Goal: Information Seeking & Learning: Learn about a topic

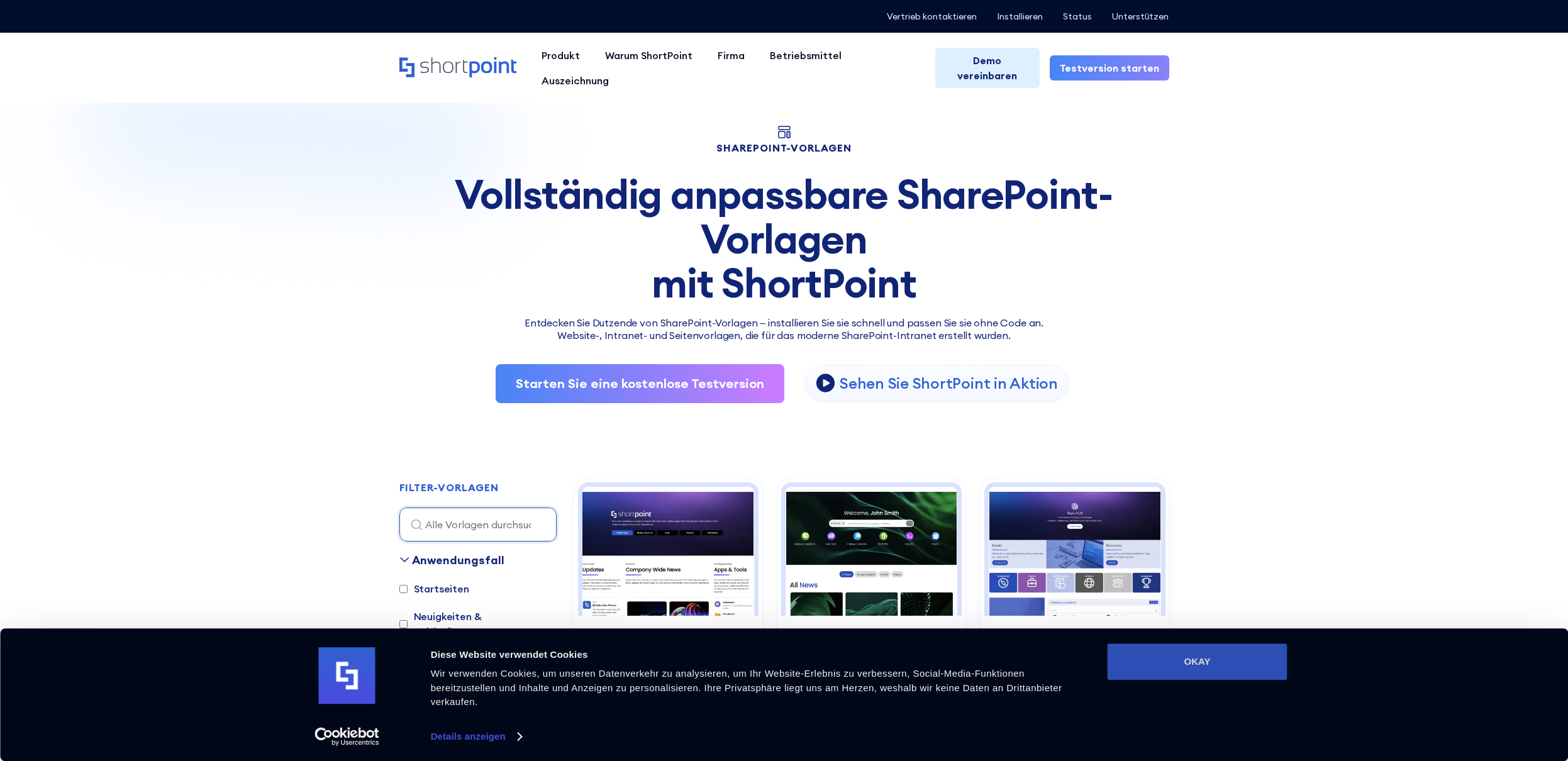
click at [1193, 652] on button "OKAY" at bounding box center [1197, 662] width 180 height 36
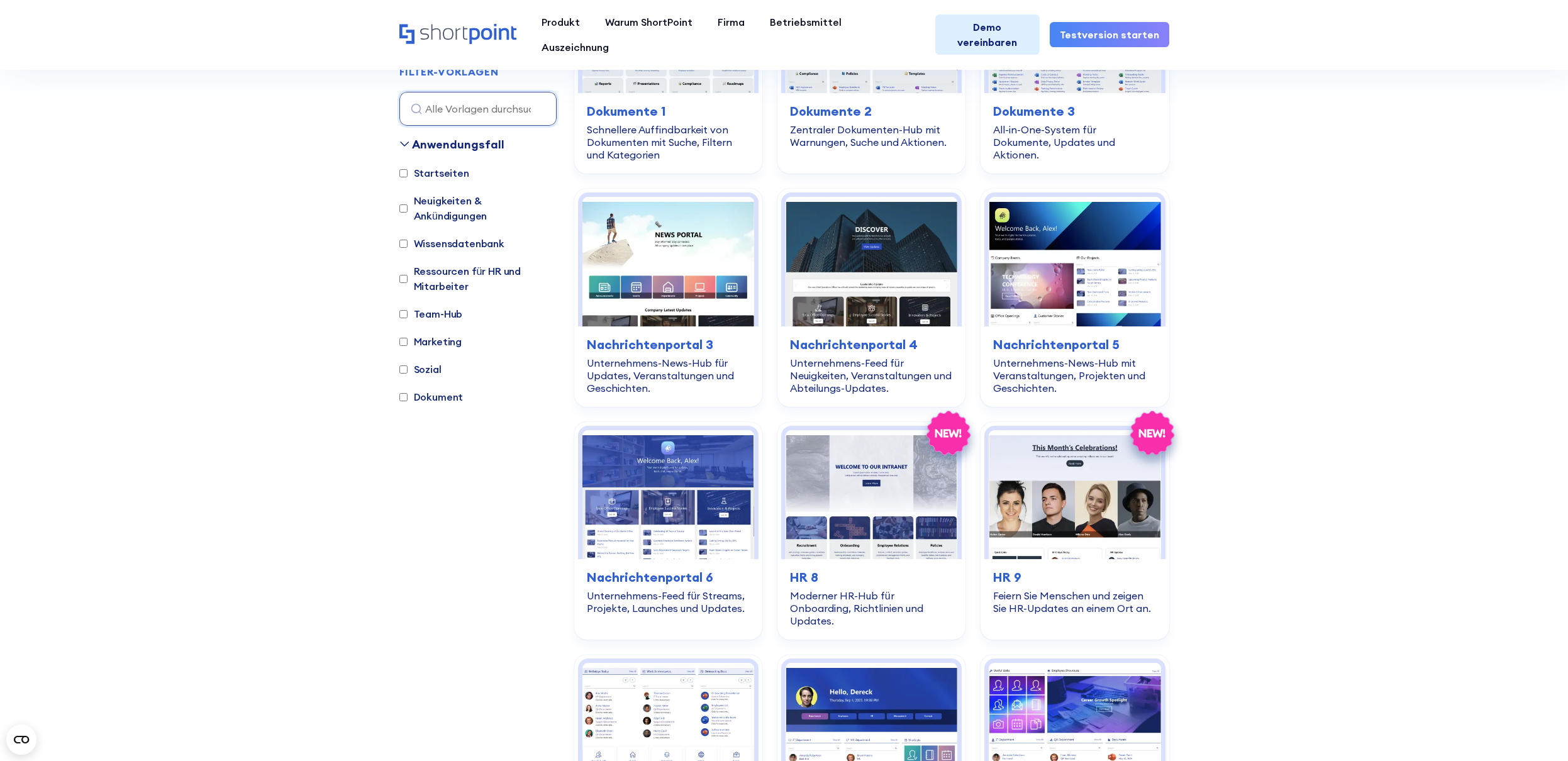
scroll to position [717, 0]
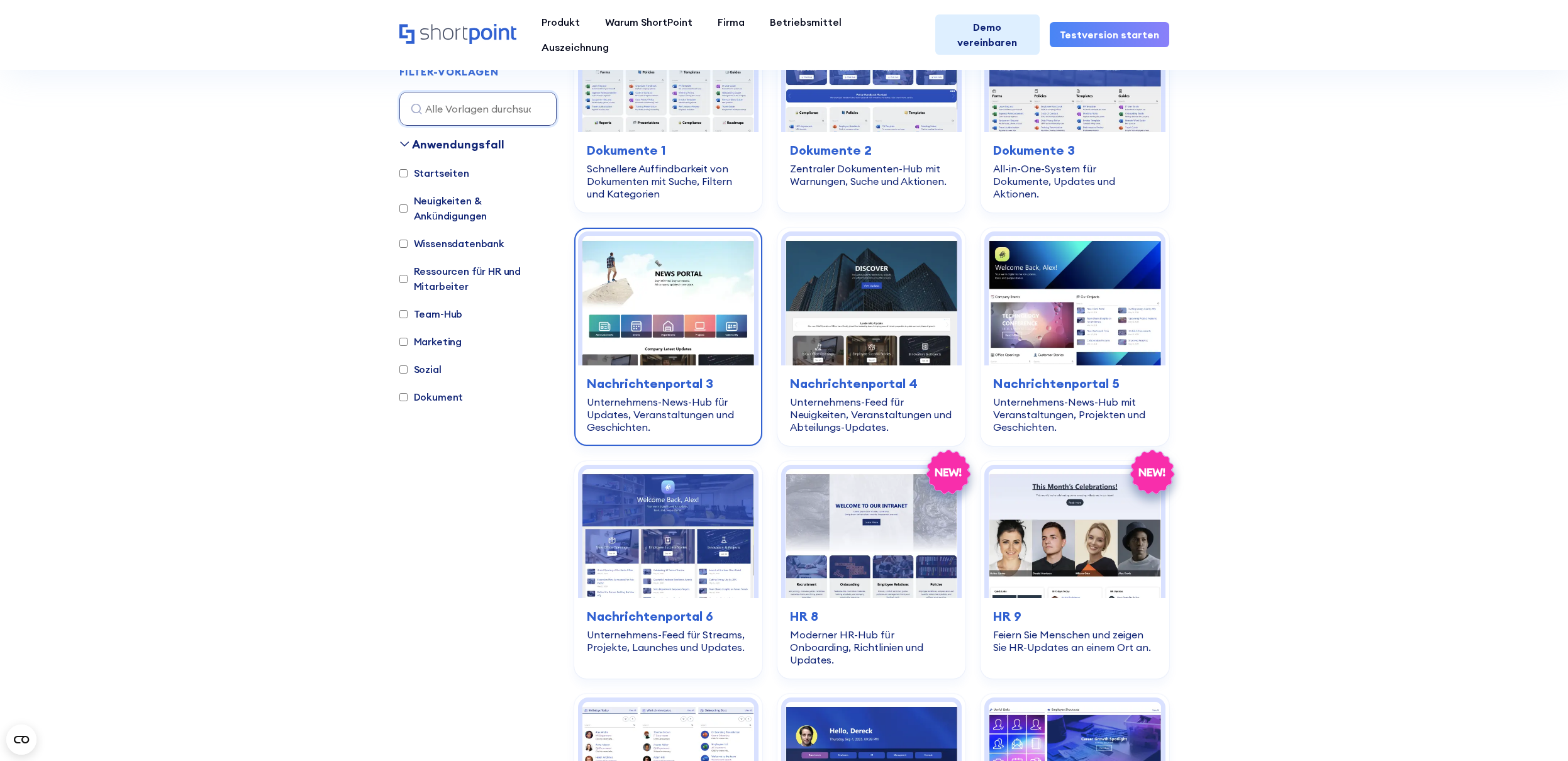
click at [648, 312] on img at bounding box center [668, 300] width 172 height 129
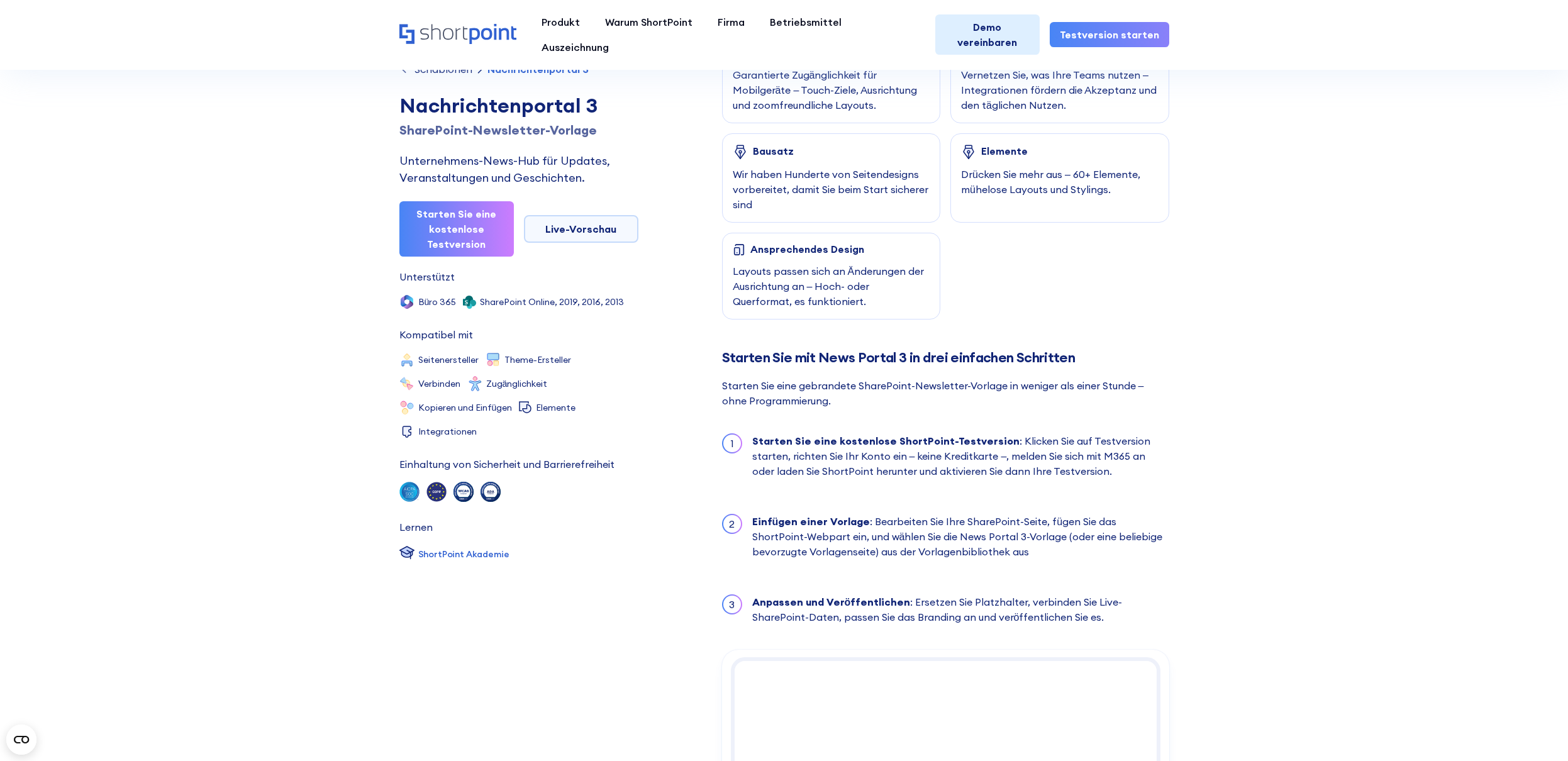
scroll to position [917, 0]
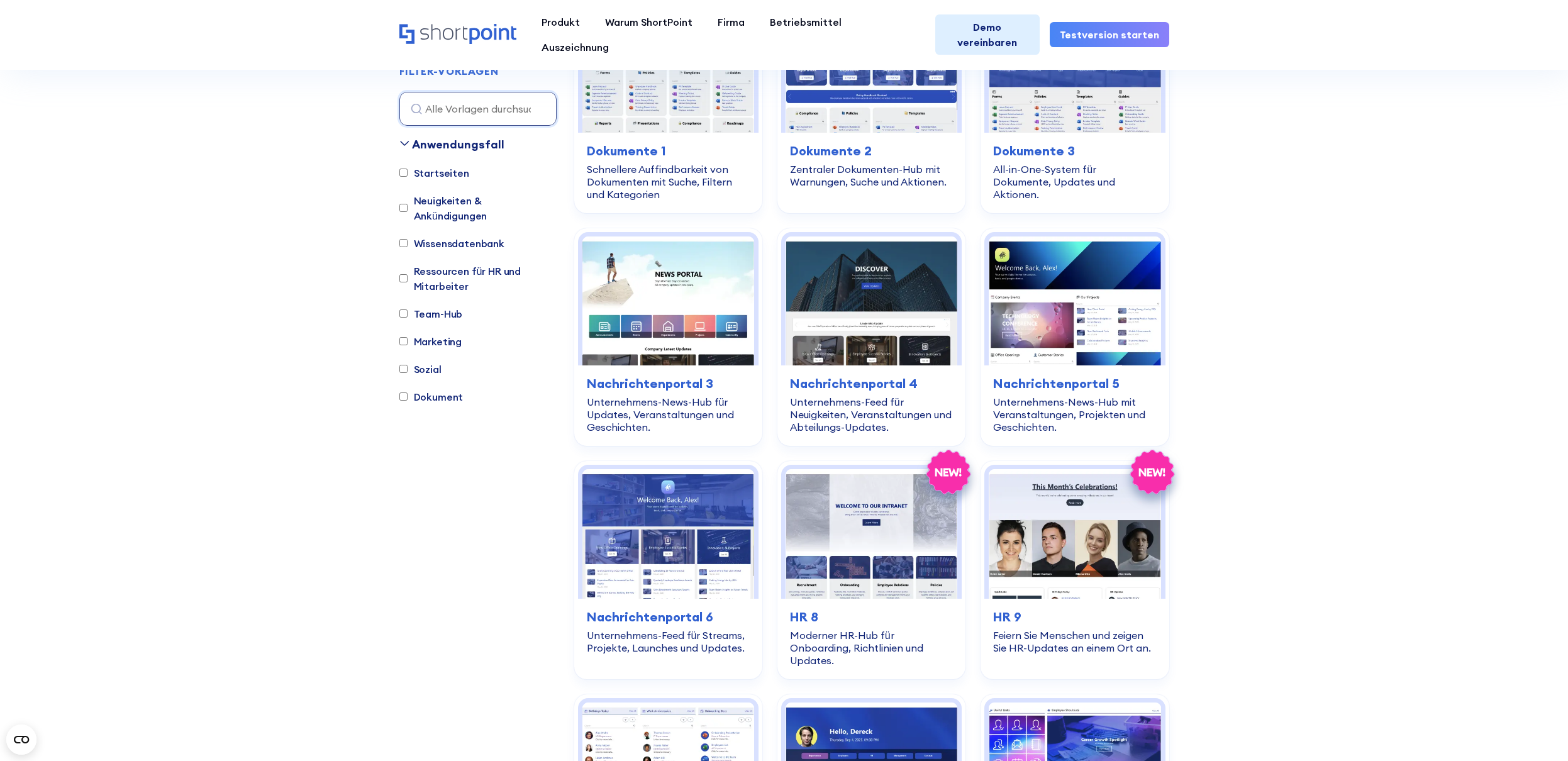
click at [433, 235] on font "Wissensdatenbank" at bounding box center [459, 243] width 90 height 15
click at [407, 239] on input "Wissensdatenbank" at bounding box center [403, 243] width 8 height 8
checkbox input "true"
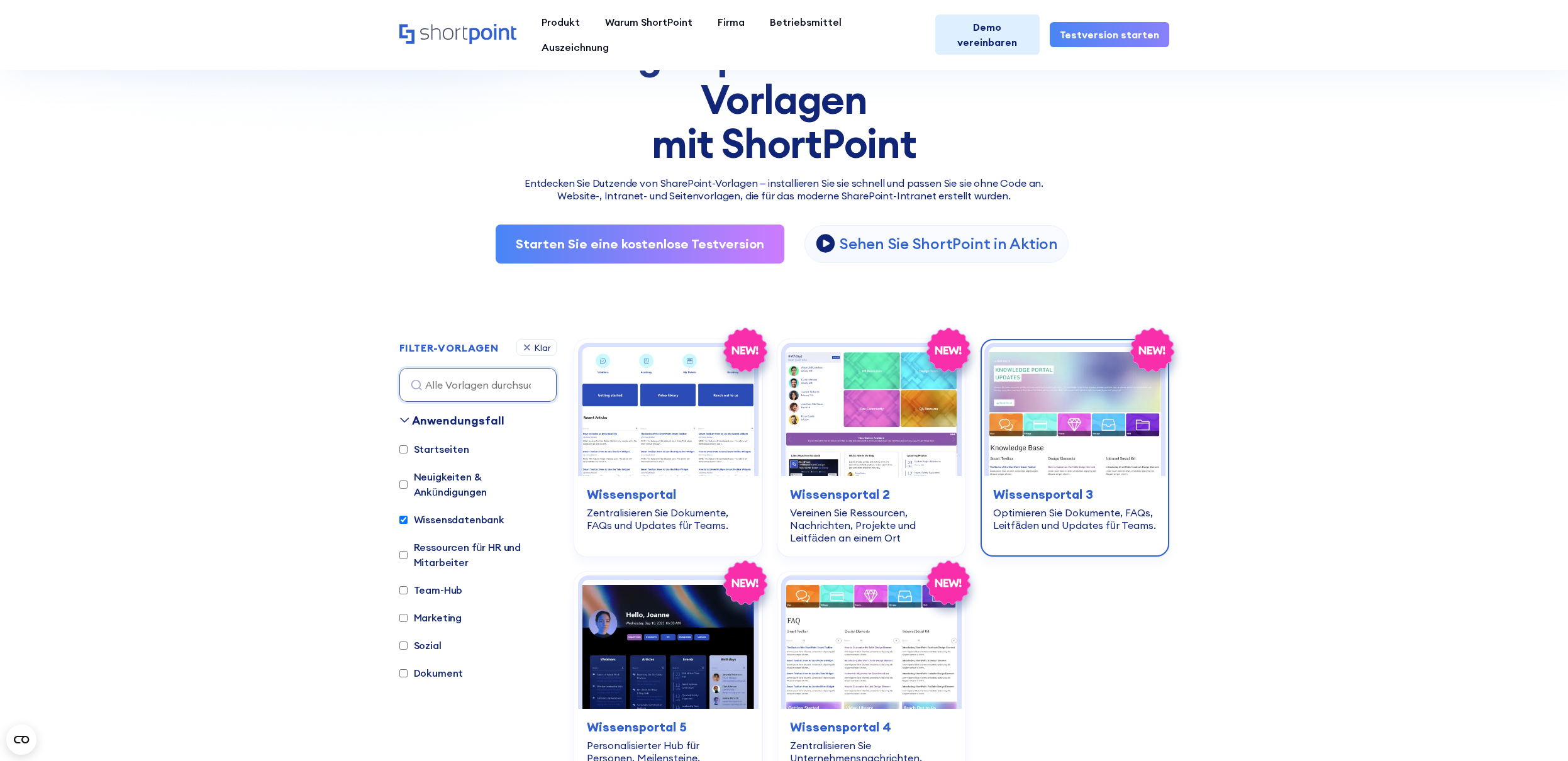
scroll to position [165, 0]
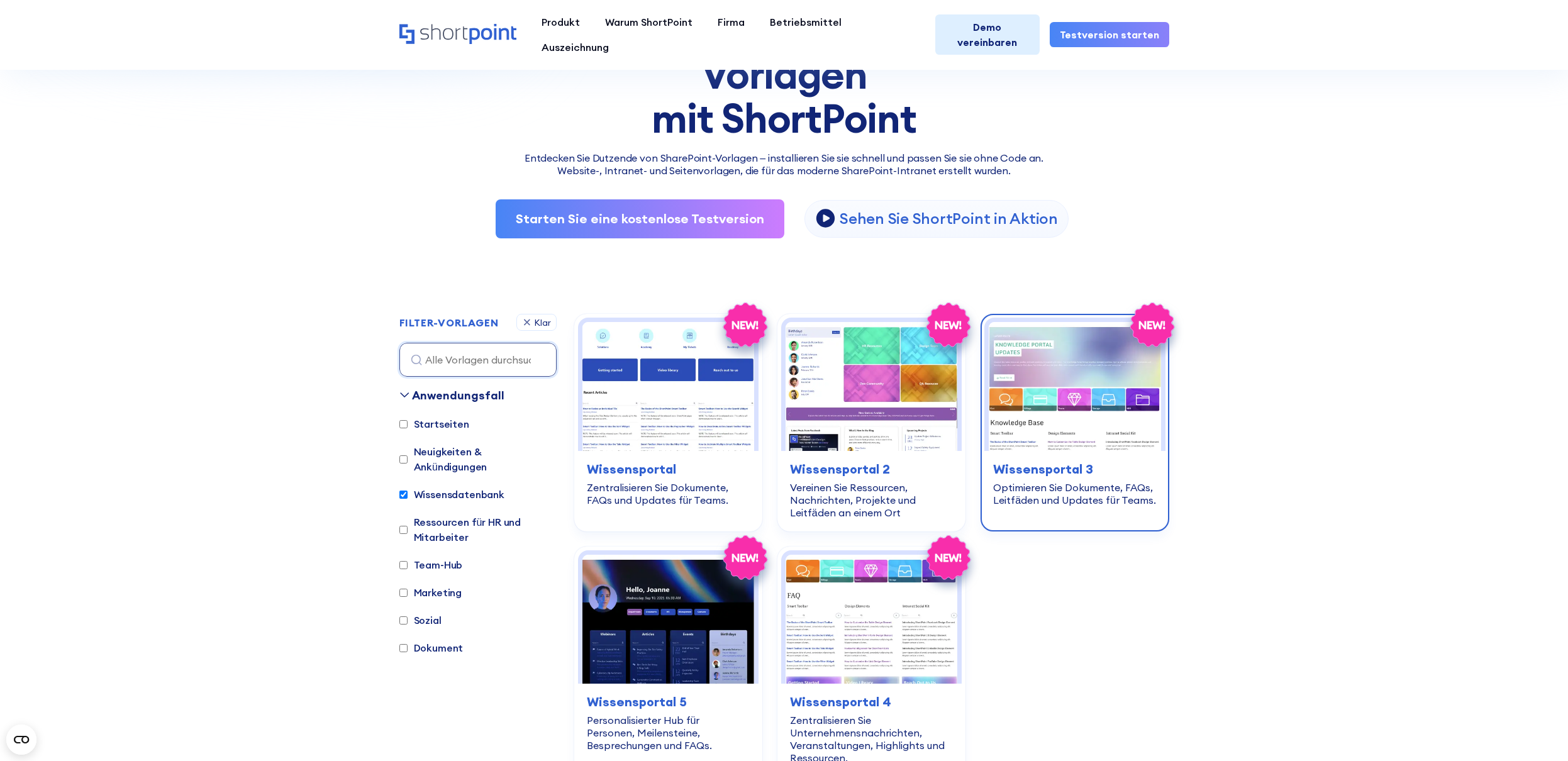
click at [1049, 452] on div "knowledge-base Wissensportal 3 Optimieren Sie Dokumente, FAQs, Leitfäden und Up…" at bounding box center [1075, 483] width 181 height 64
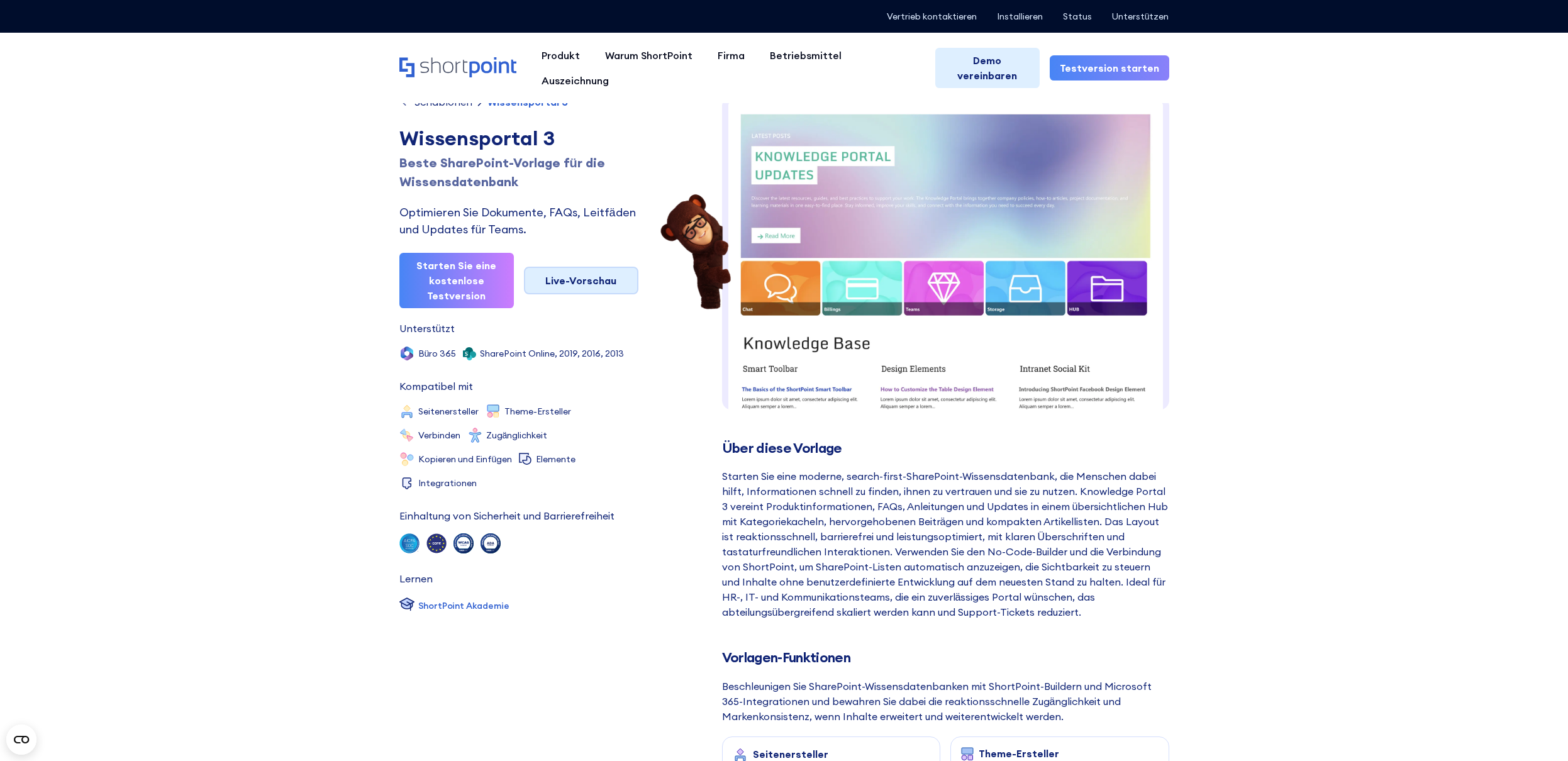
click at [580, 283] on link "Live-Vorschau" at bounding box center [581, 280] width 114 height 28
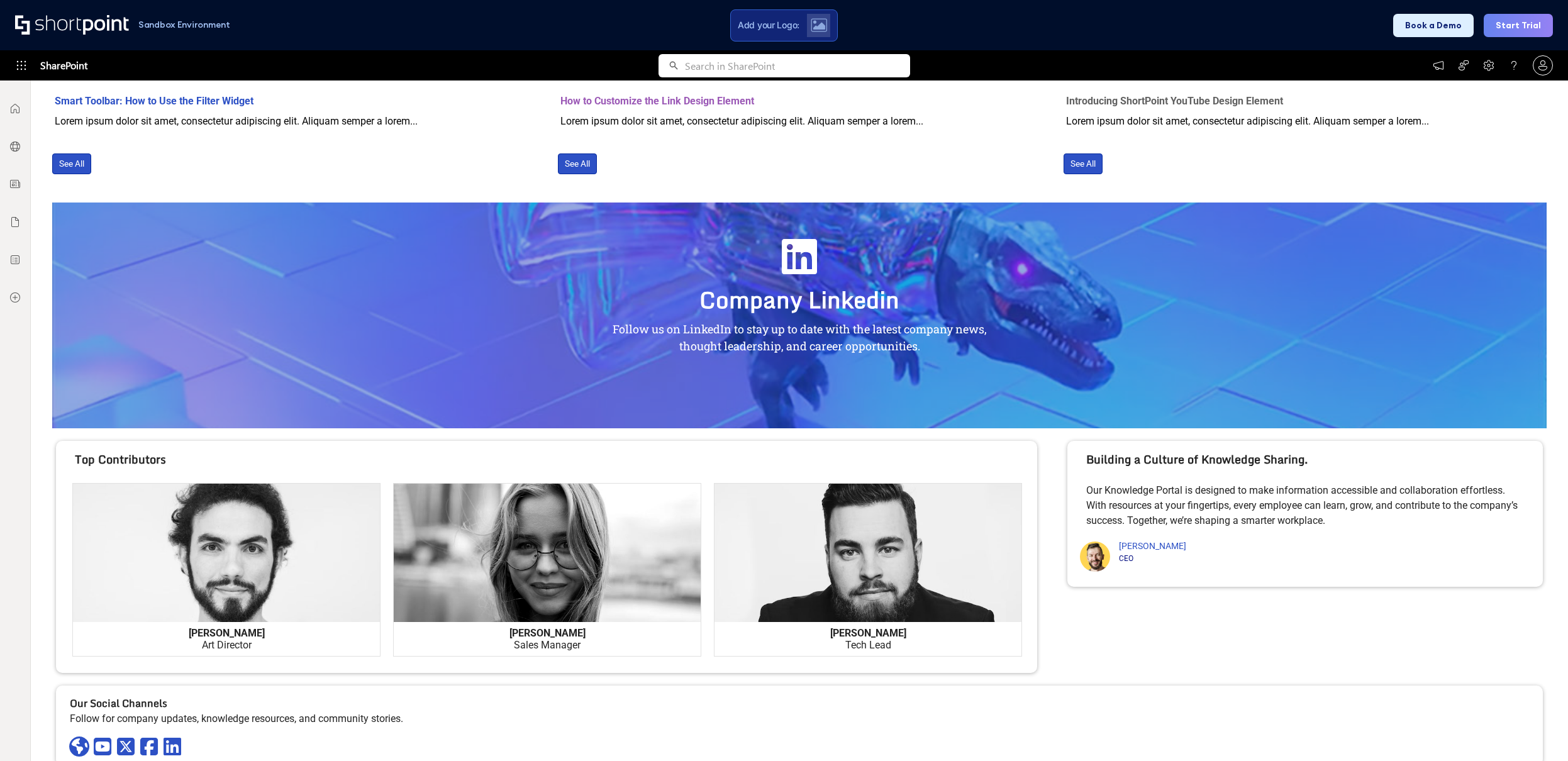
scroll to position [844, 0]
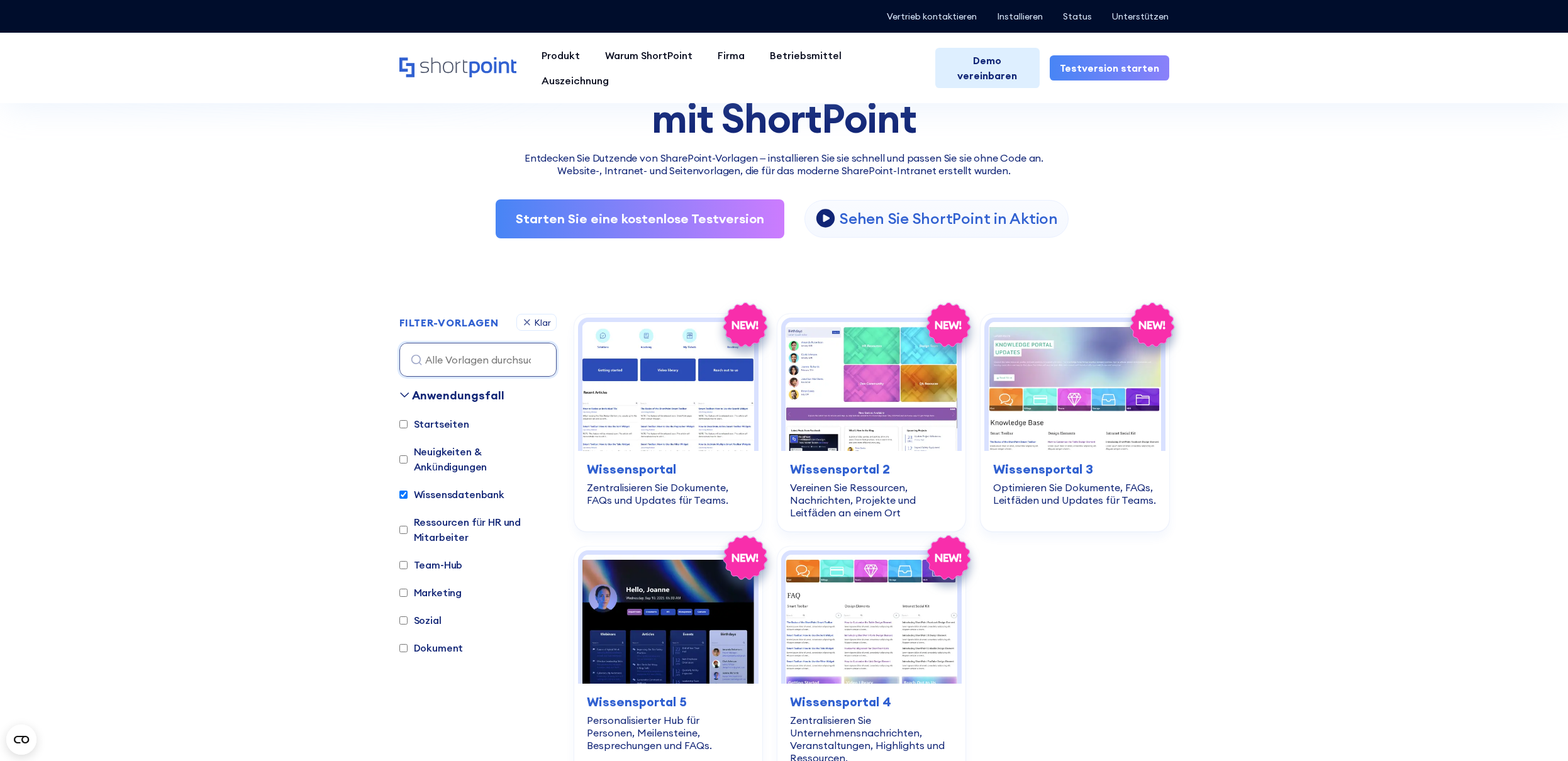
click at [407, 557] on label "Team-Hub" at bounding box center [431, 564] width 63 height 15
click at [407, 561] on input "Team-Hub" at bounding box center [403, 565] width 8 height 8
checkbox input "true"
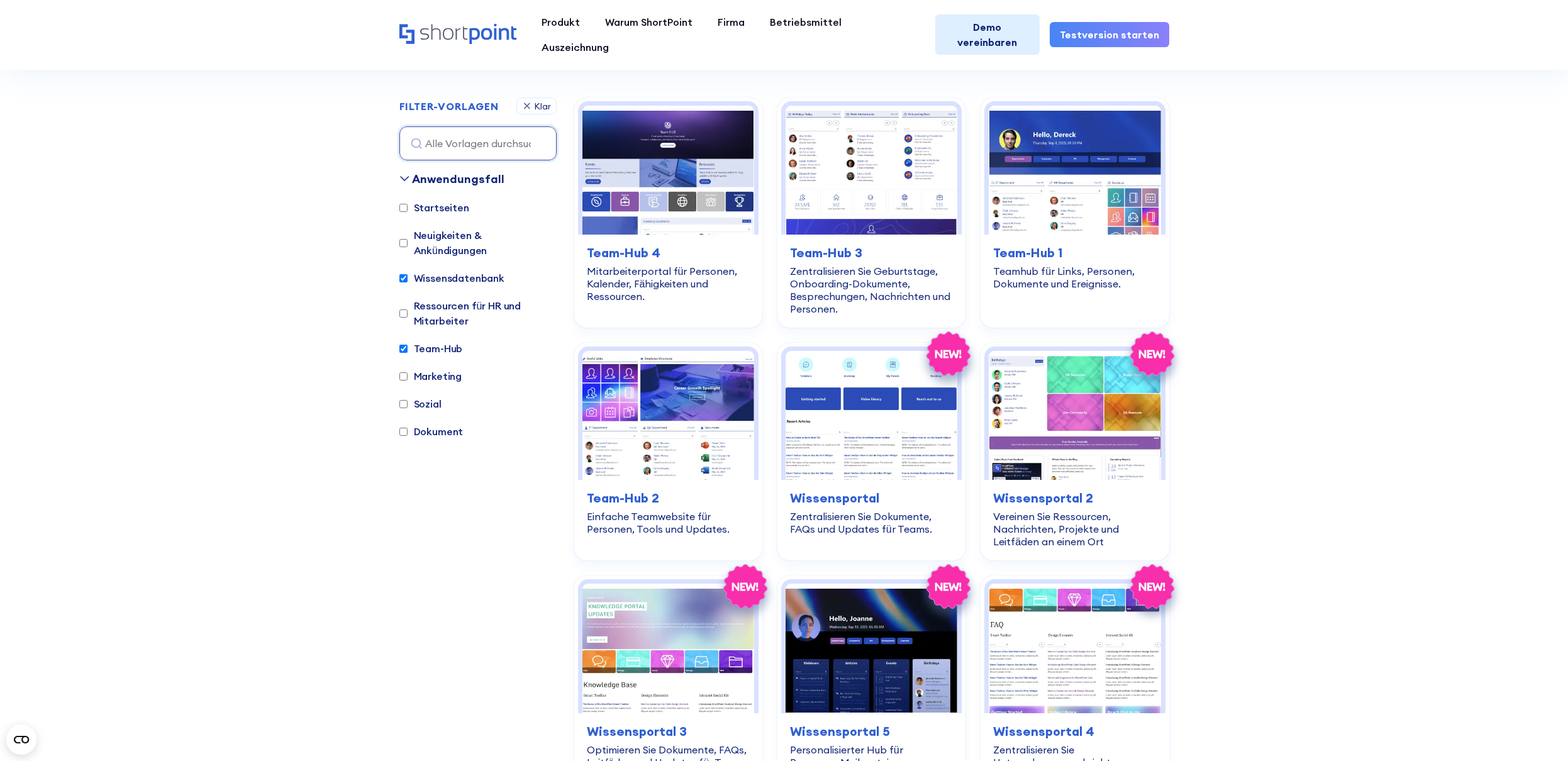
scroll to position [415, 0]
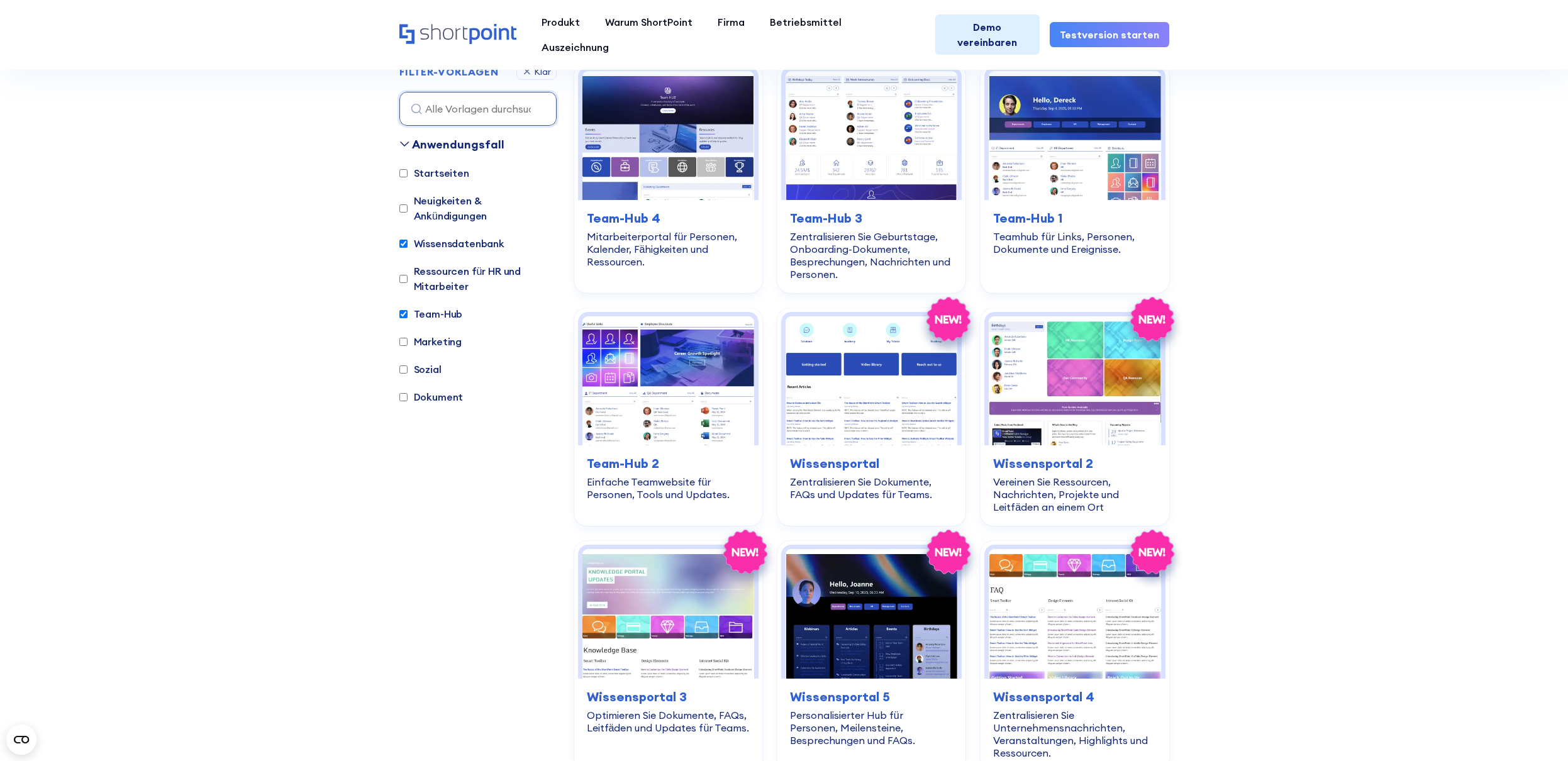
click at [402, 239] on input "Wissensdatenbank" at bounding box center [403, 243] width 8 height 8
checkbox input "false"
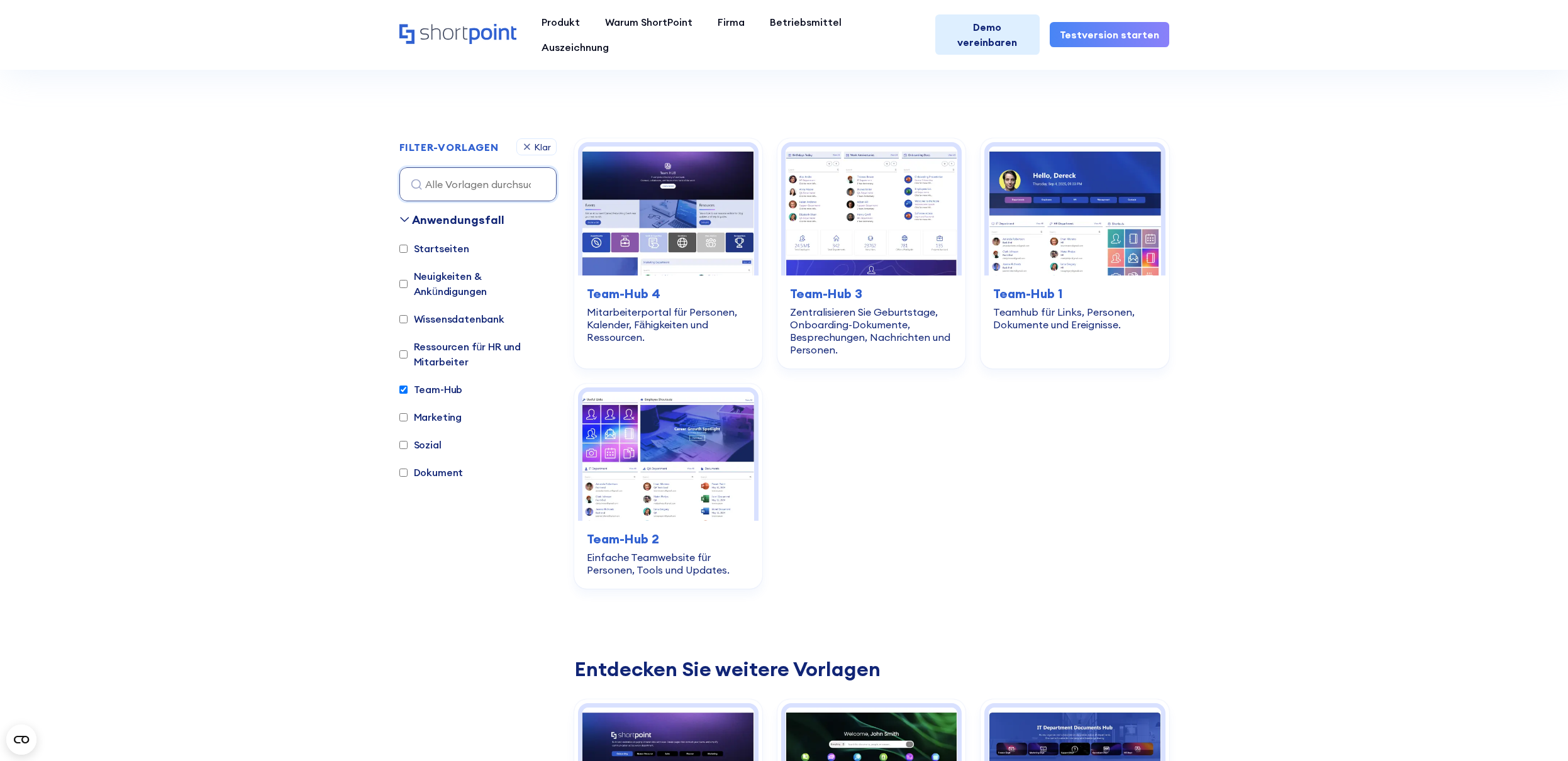
scroll to position [339, 0]
click at [403, 386] on input "Team-Hub" at bounding box center [403, 390] width 8 height 8
checkbox input "false"
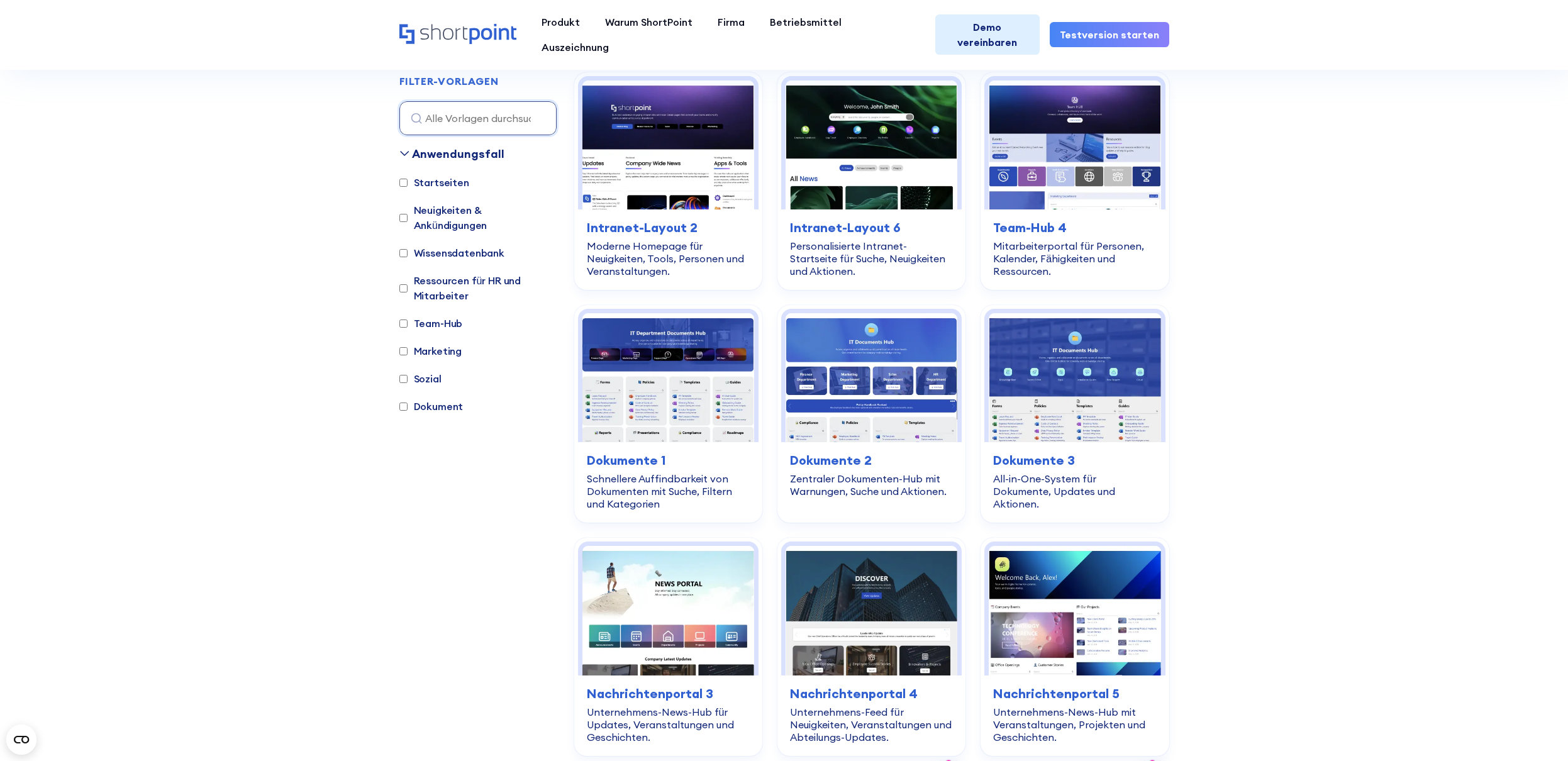
scroll to position [415, 0]
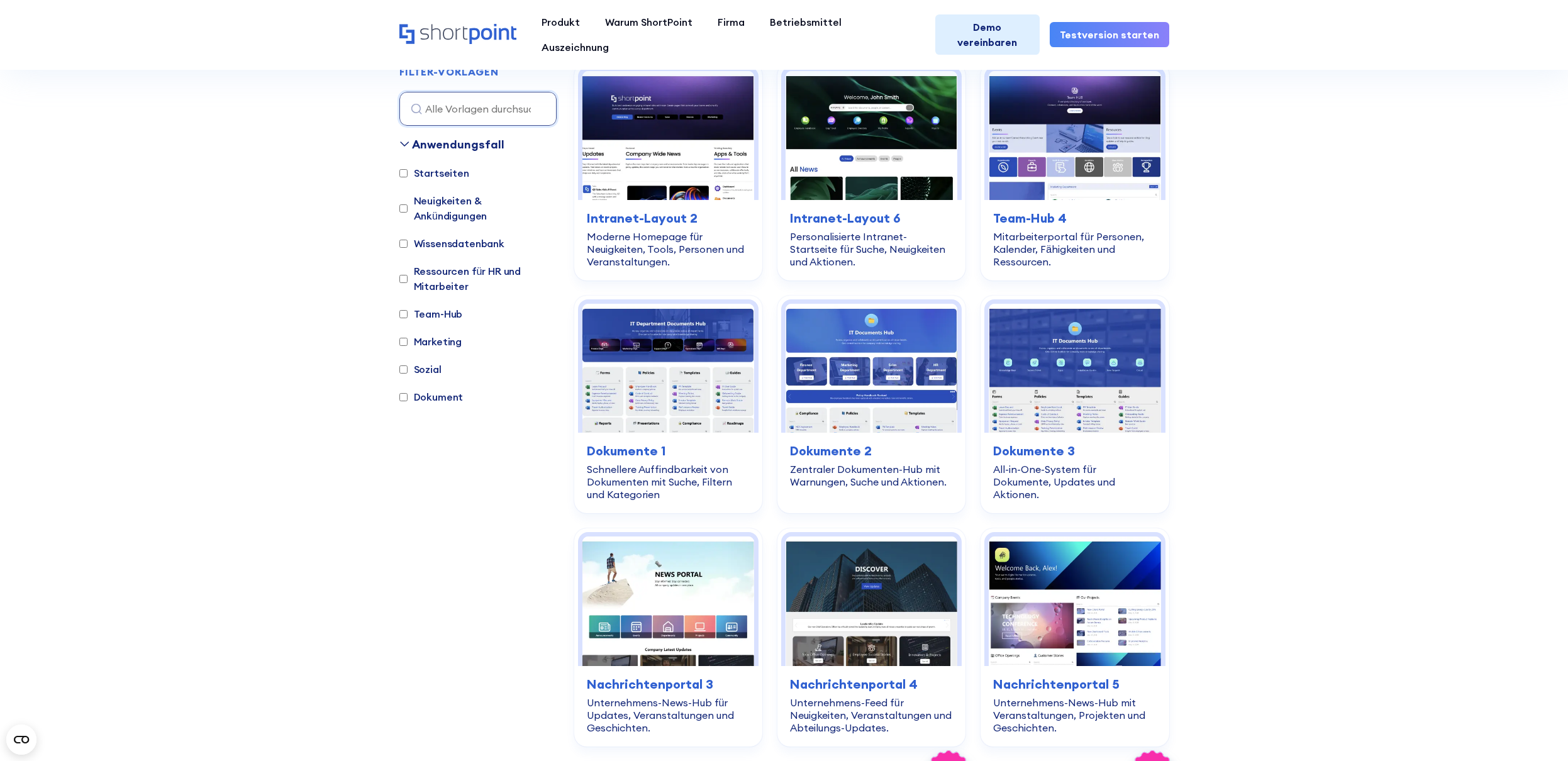
click at [407, 334] on label "Marketing" at bounding box center [430, 341] width 63 height 15
click at [407, 338] on input "Marketing" at bounding box center [403, 342] width 8 height 8
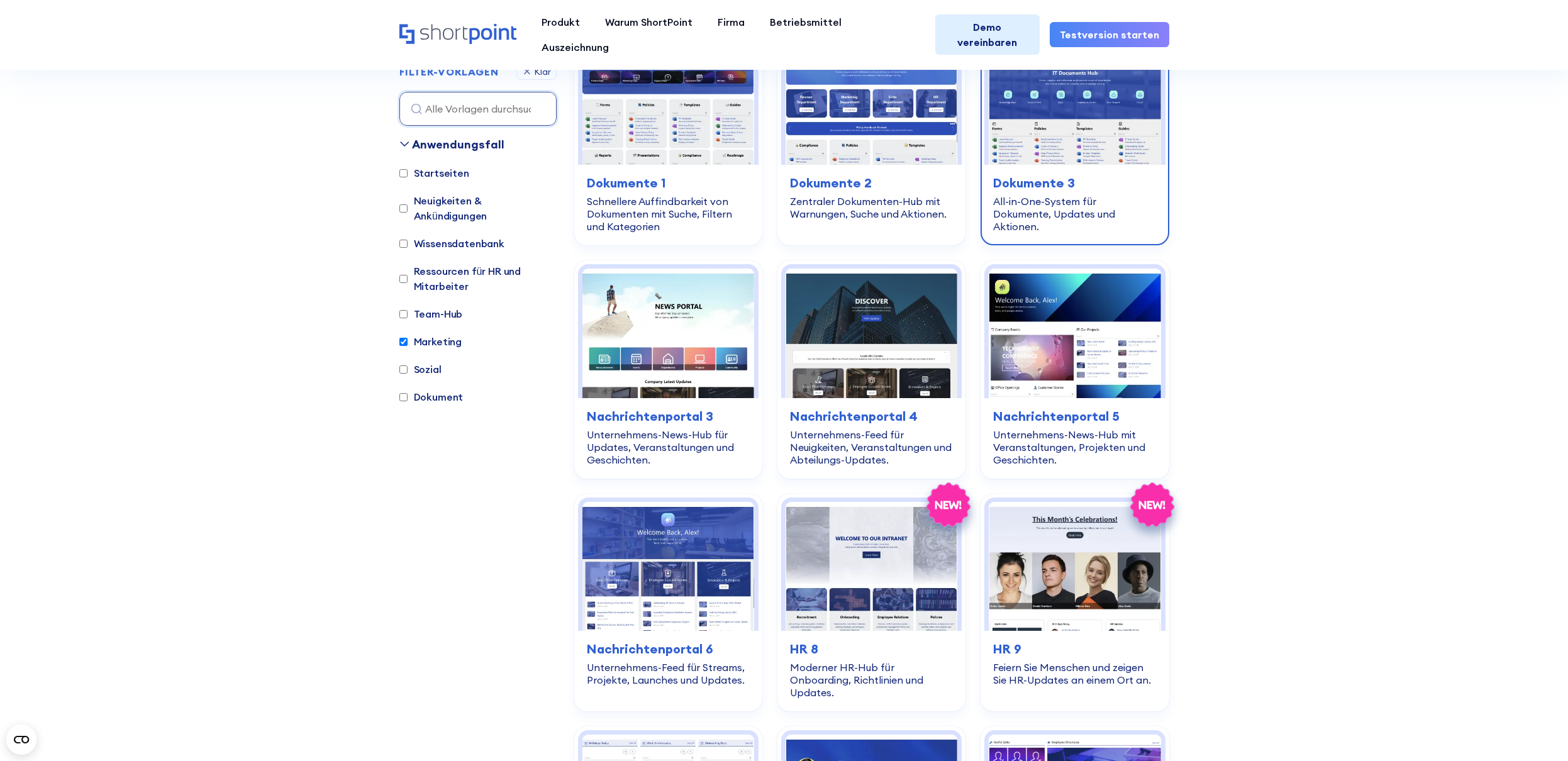
scroll to position [794, 0]
click at [407, 334] on label "Marketing" at bounding box center [430, 341] width 63 height 15
click at [407, 338] on input "Marketing" at bounding box center [403, 342] width 8 height 8
checkbox input "false"
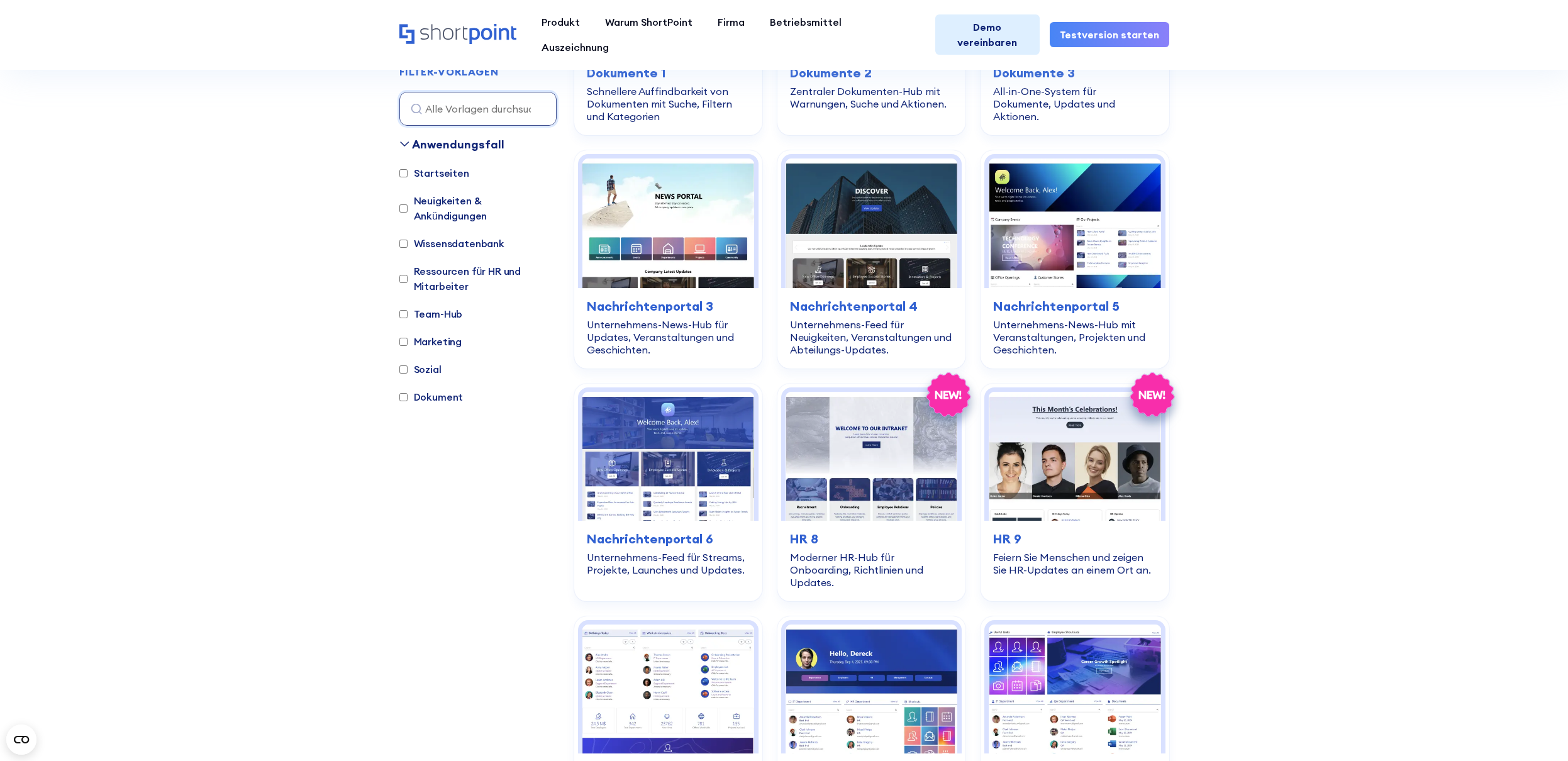
scroll to position [415, 0]
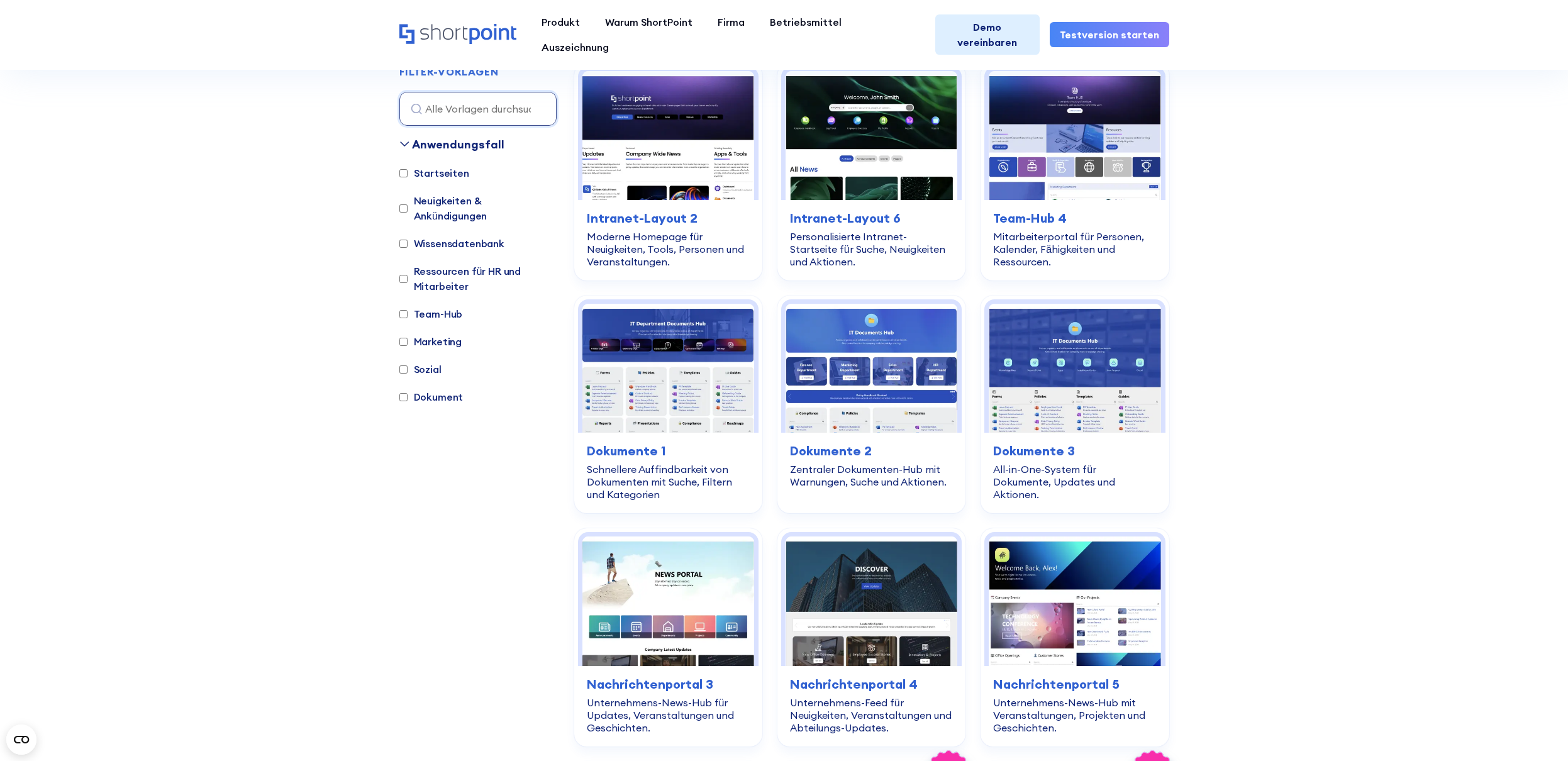
click at [403, 393] on input "Dokument" at bounding box center [403, 397] width 8 height 8
checkbox input "true"
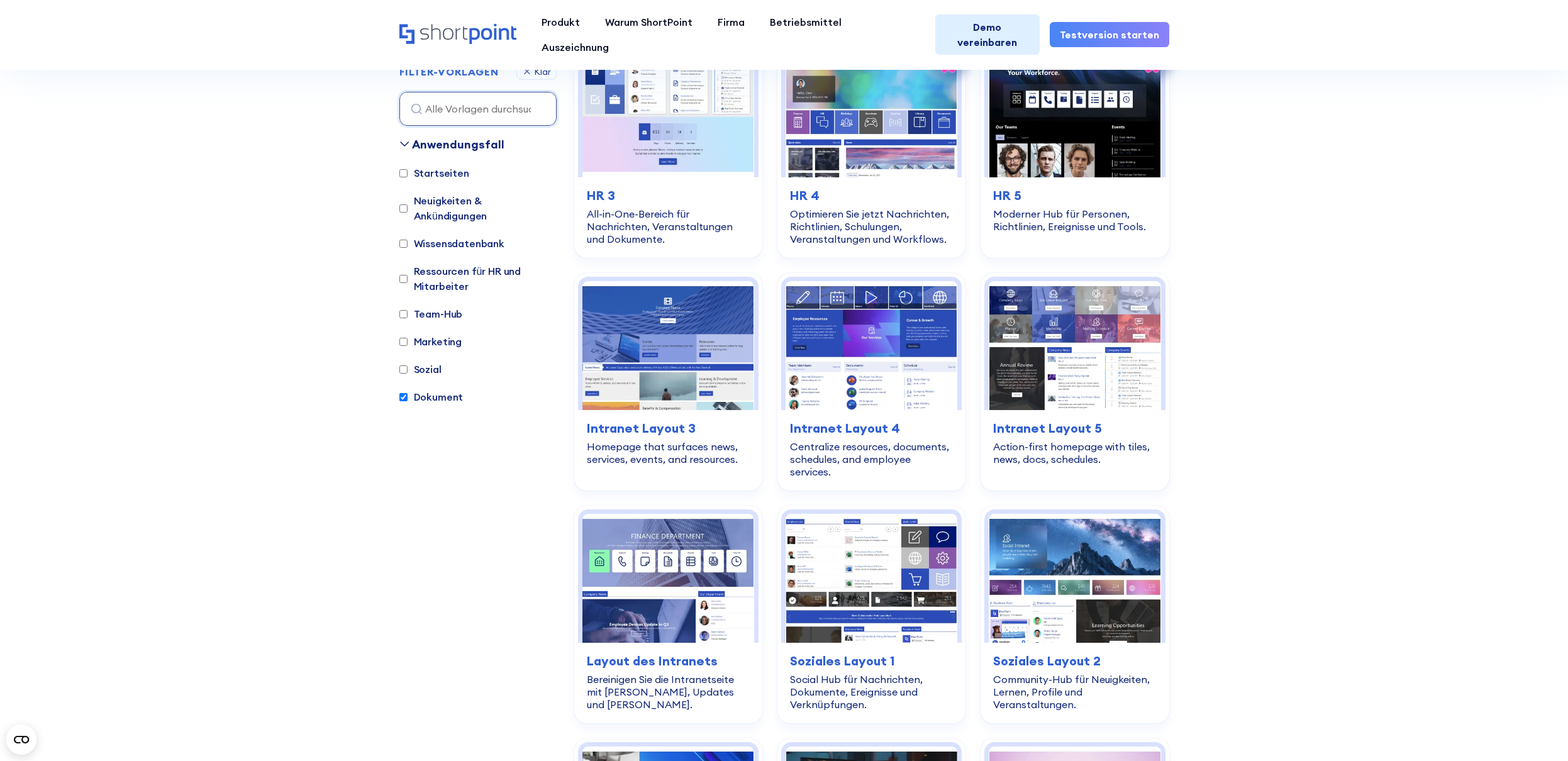
scroll to position [1956, 0]
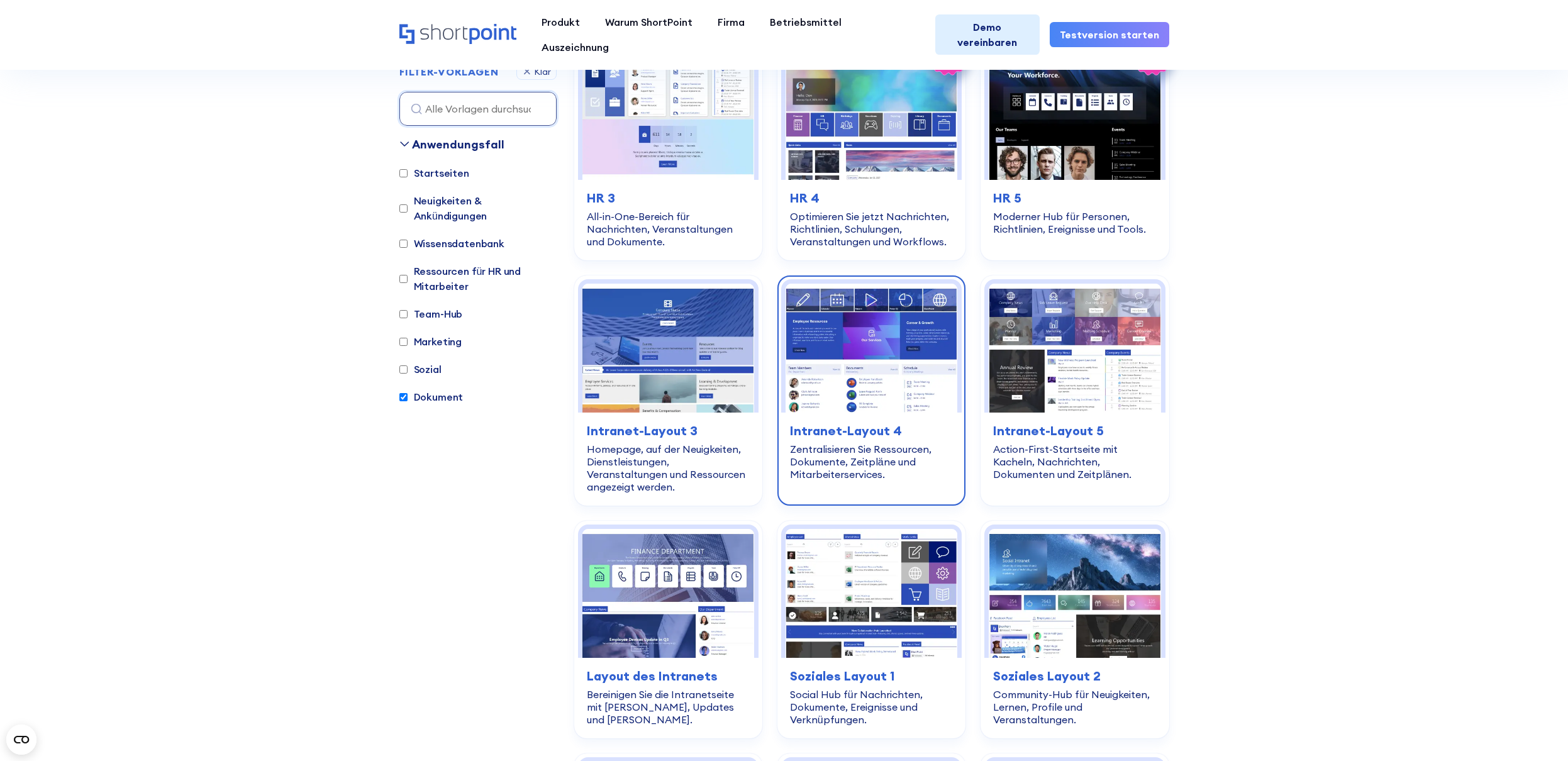
click at [836, 364] on img at bounding box center [871, 348] width 172 height 129
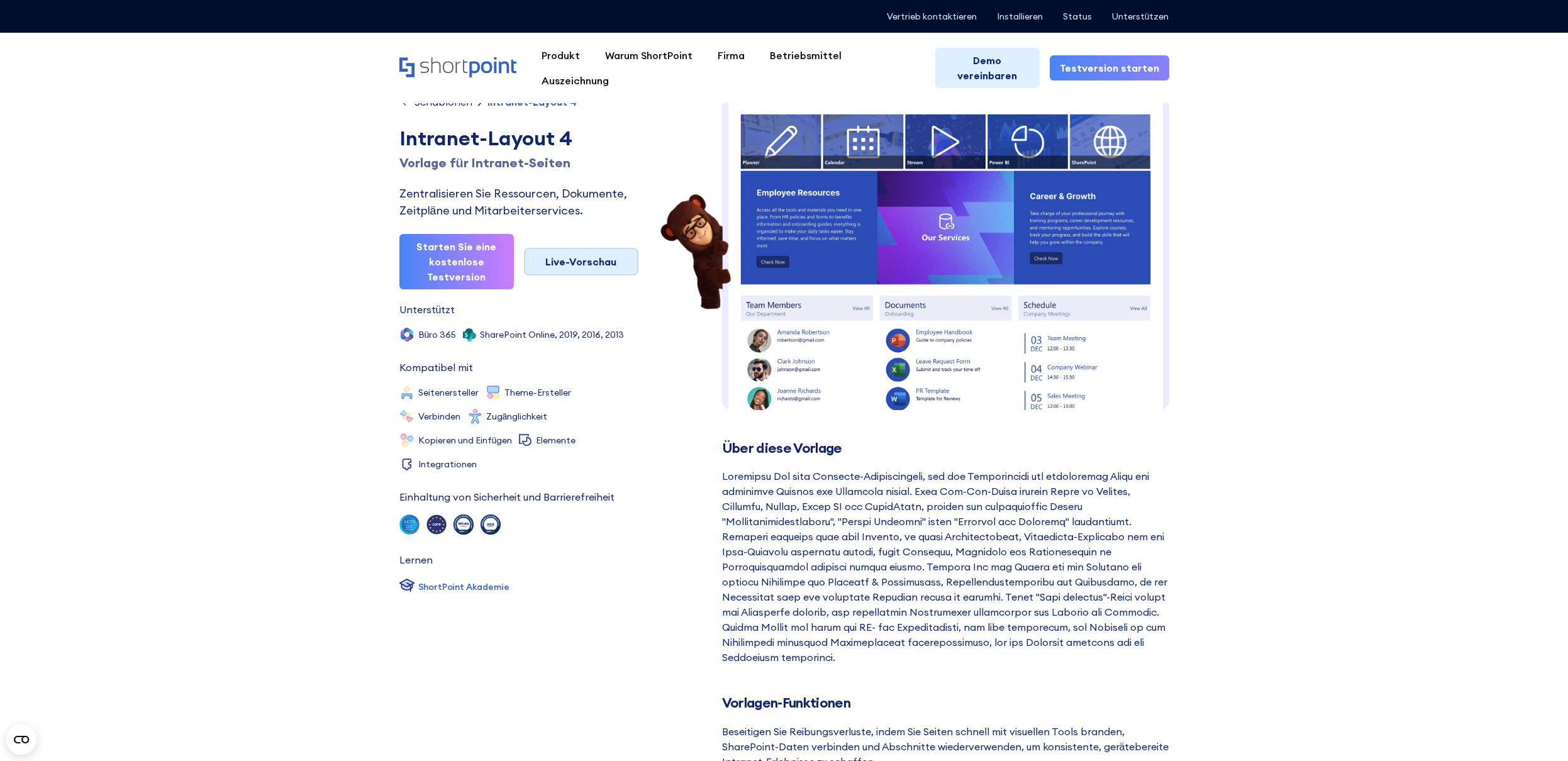
click at [579, 261] on link "Live-Vorschau" at bounding box center [581, 262] width 114 height 28
